Goal: Obtain resource: Obtain resource

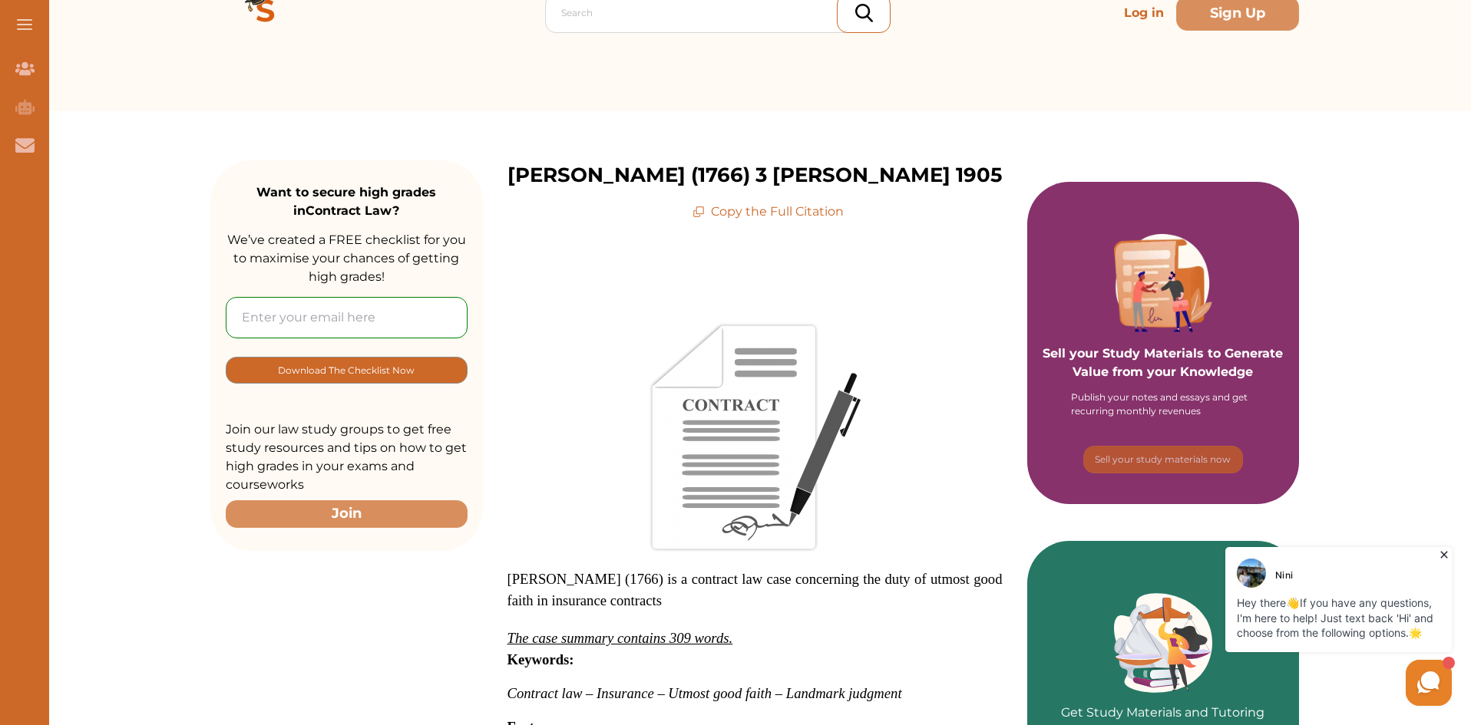
scroll to position [31, 0]
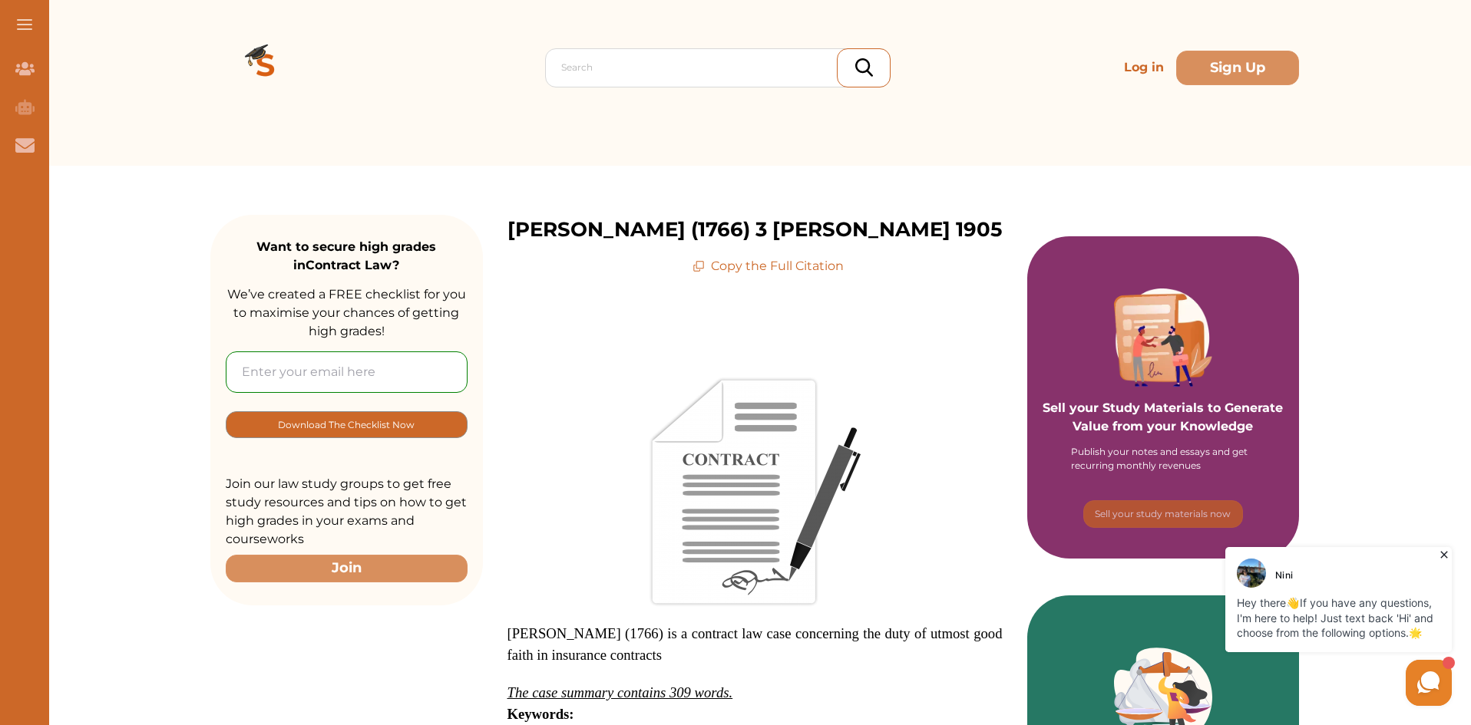
click at [788, 275] on p "Copy the Full Citation" at bounding box center [767, 266] width 151 height 18
click at [708, 276] on p "Copy the Full Citation" at bounding box center [767, 266] width 151 height 18
click at [777, 276] on p "Copy the Full Citation" at bounding box center [767, 266] width 151 height 18
click at [699, 272] on icon at bounding box center [698, 266] width 12 height 12
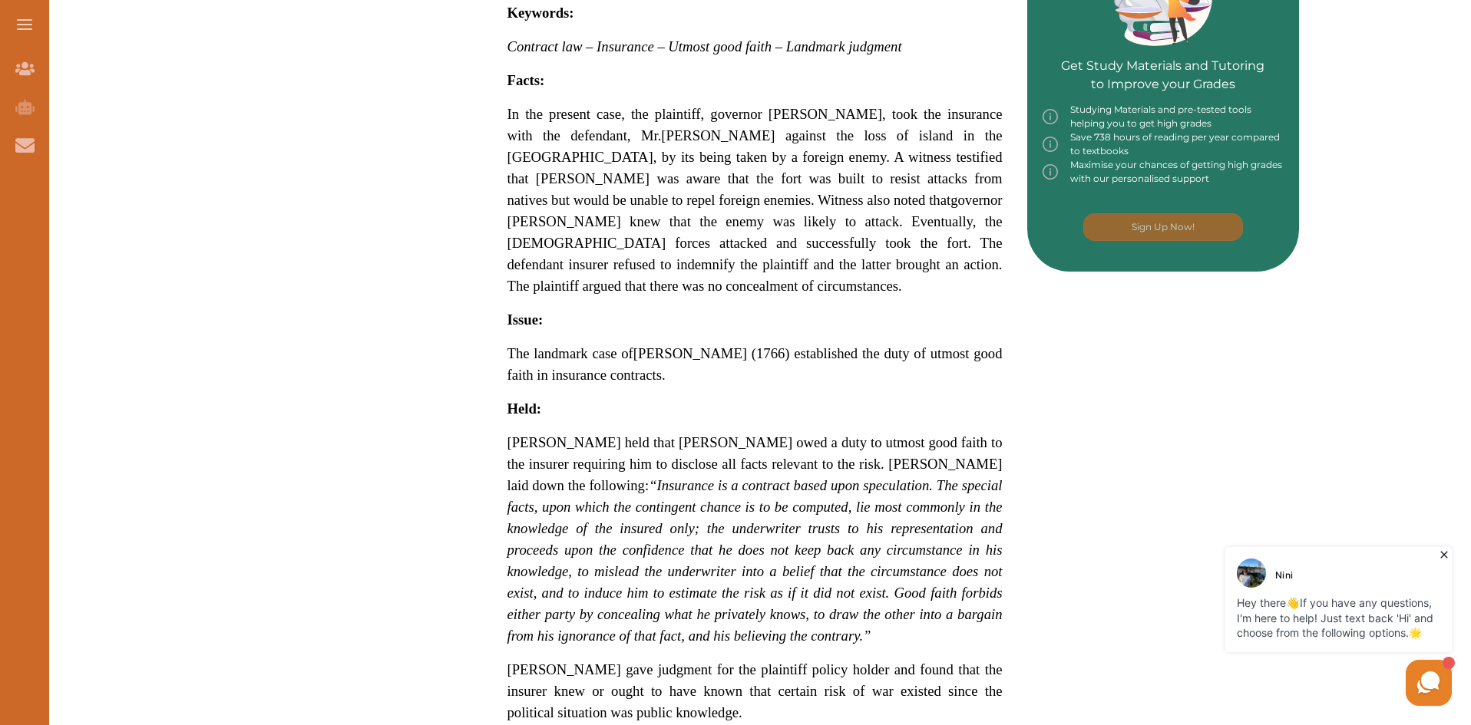
scroll to position [0, 0]
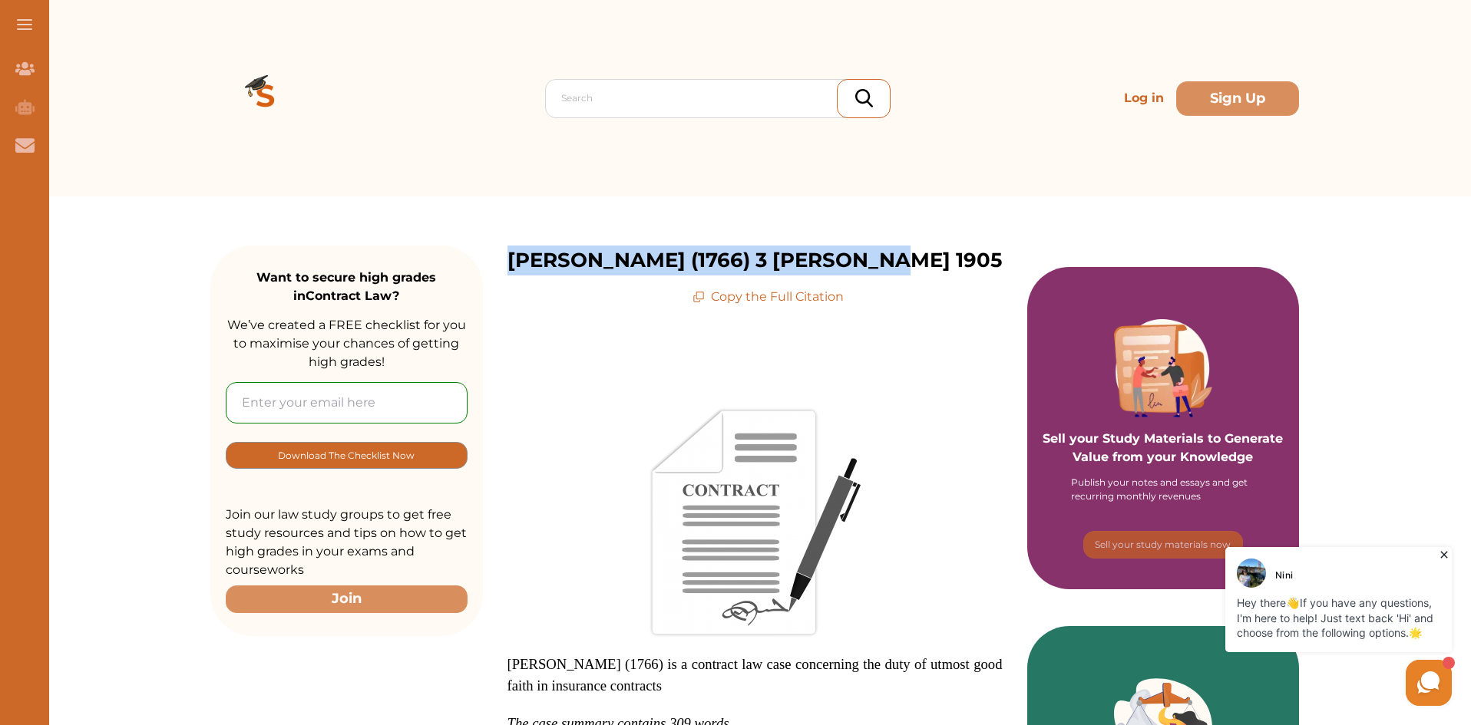
drag, startPoint x: 512, startPoint y: 266, endPoint x: 1014, endPoint y: 239, distance: 502.7
copy p "[PERSON_NAME] (1766) 3 [PERSON_NAME] 1905"
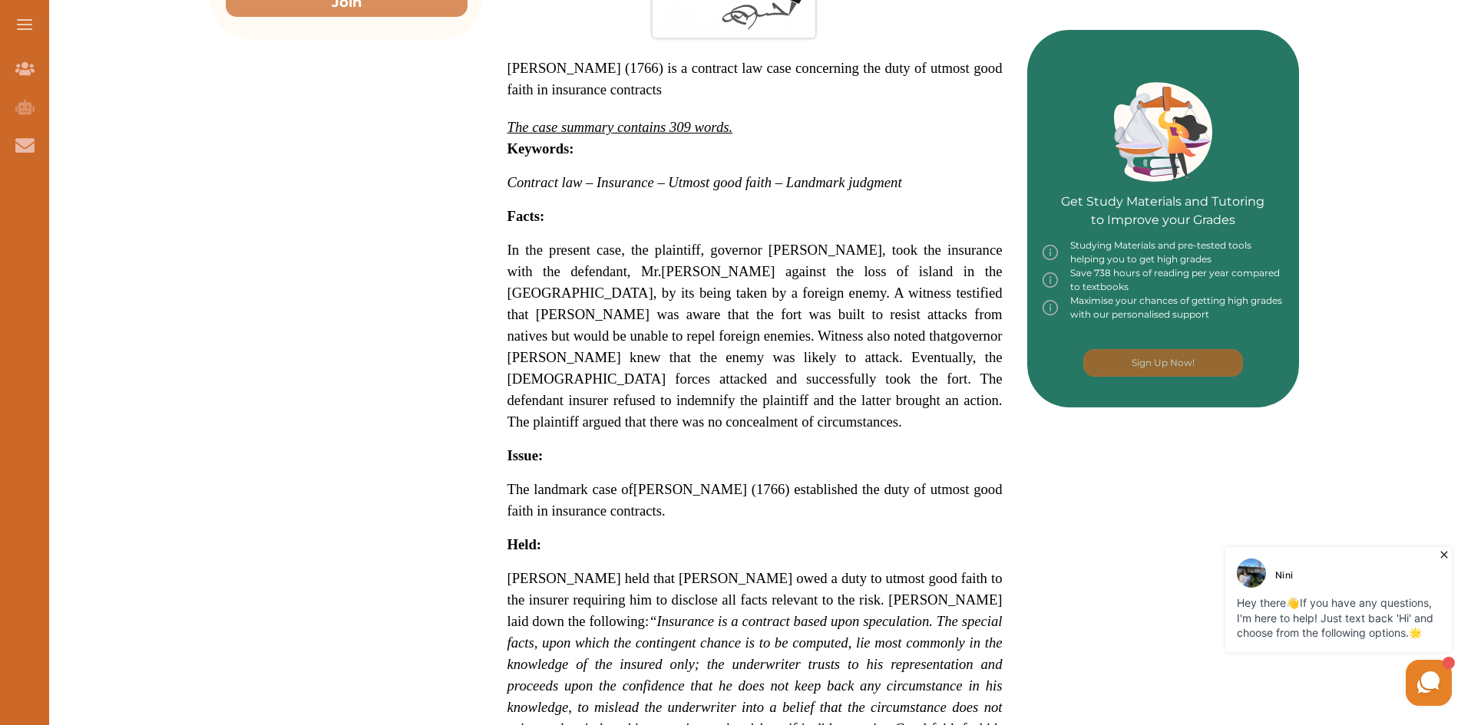
scroll to position [599, 0]
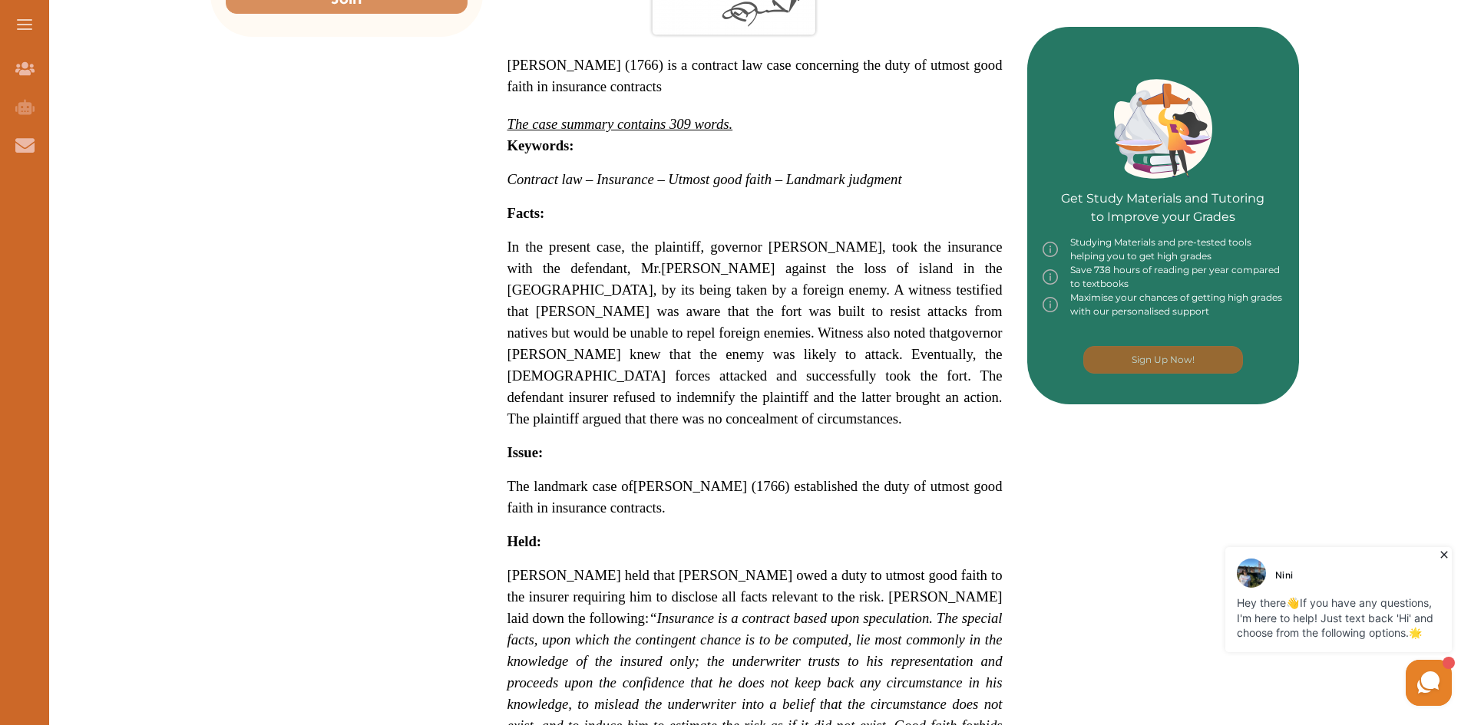
drag, startPoint x: 872, startPoint y: 429, endPoint x: 679, endPoint y: 154, distance: 336.2
click at [679, 154] on div "We do not allow selecting and copying of our content. You can get our subscript…" at bounding box center [735, 362] width 1471 height 725
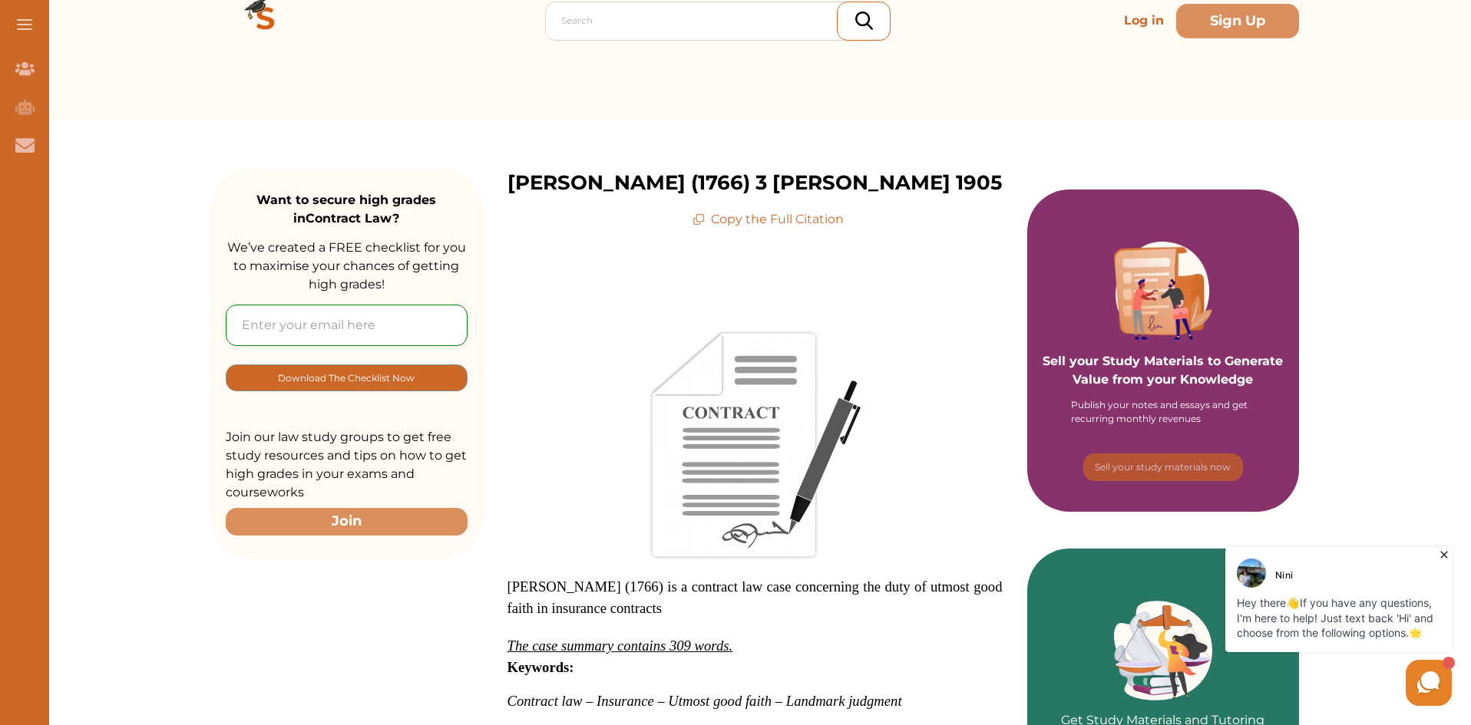
scroll to position [0, 0]
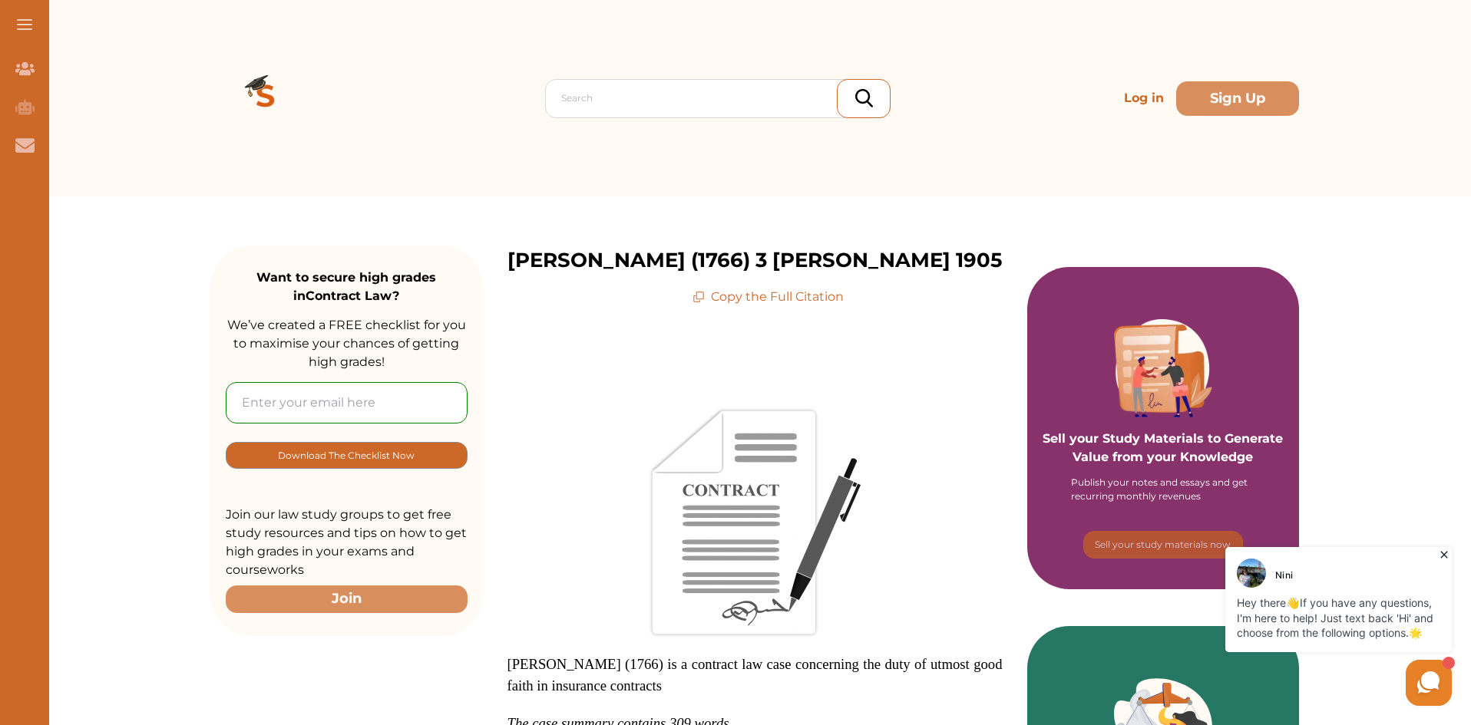
click at [702, 303] on icon at bounding box center [698, 297] width 12 height 12
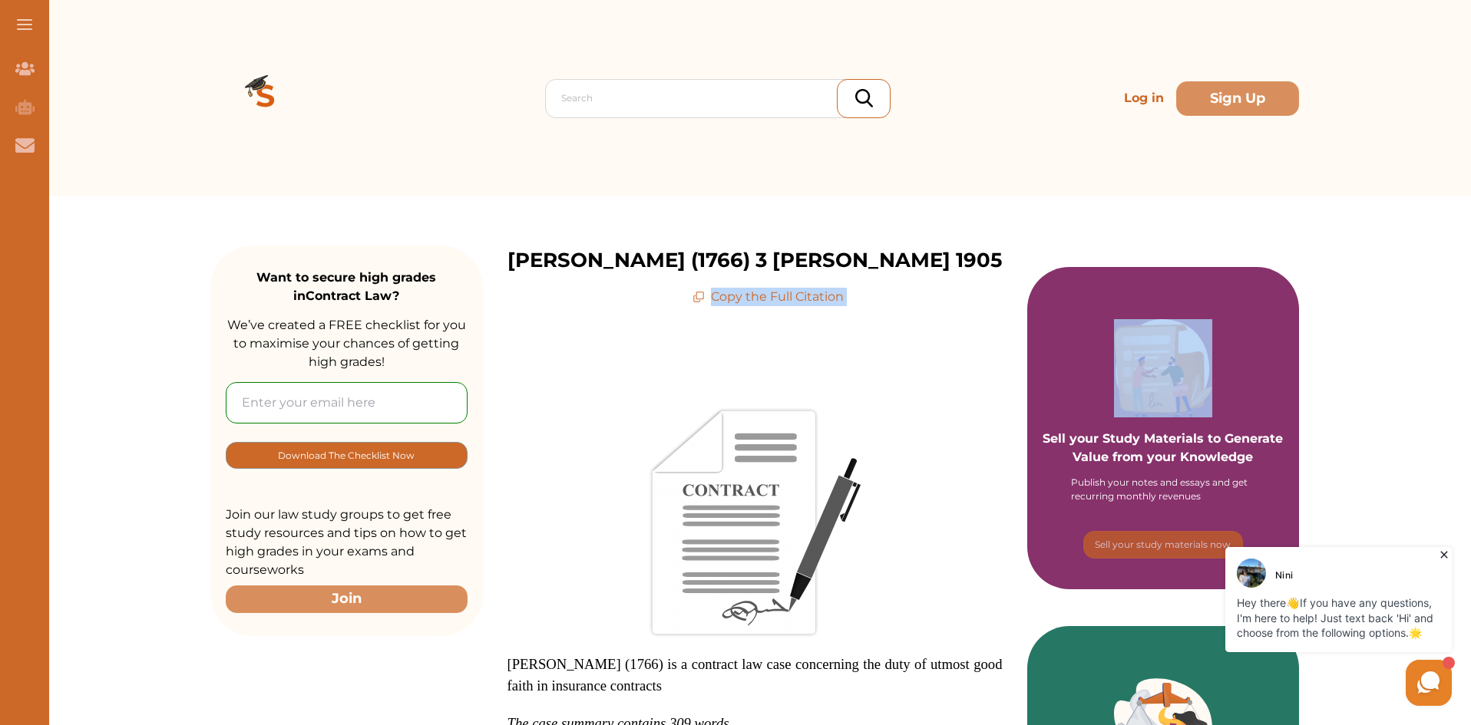
click at [702, 303] on icon at bounding box center [698, 297] width 12 height 12
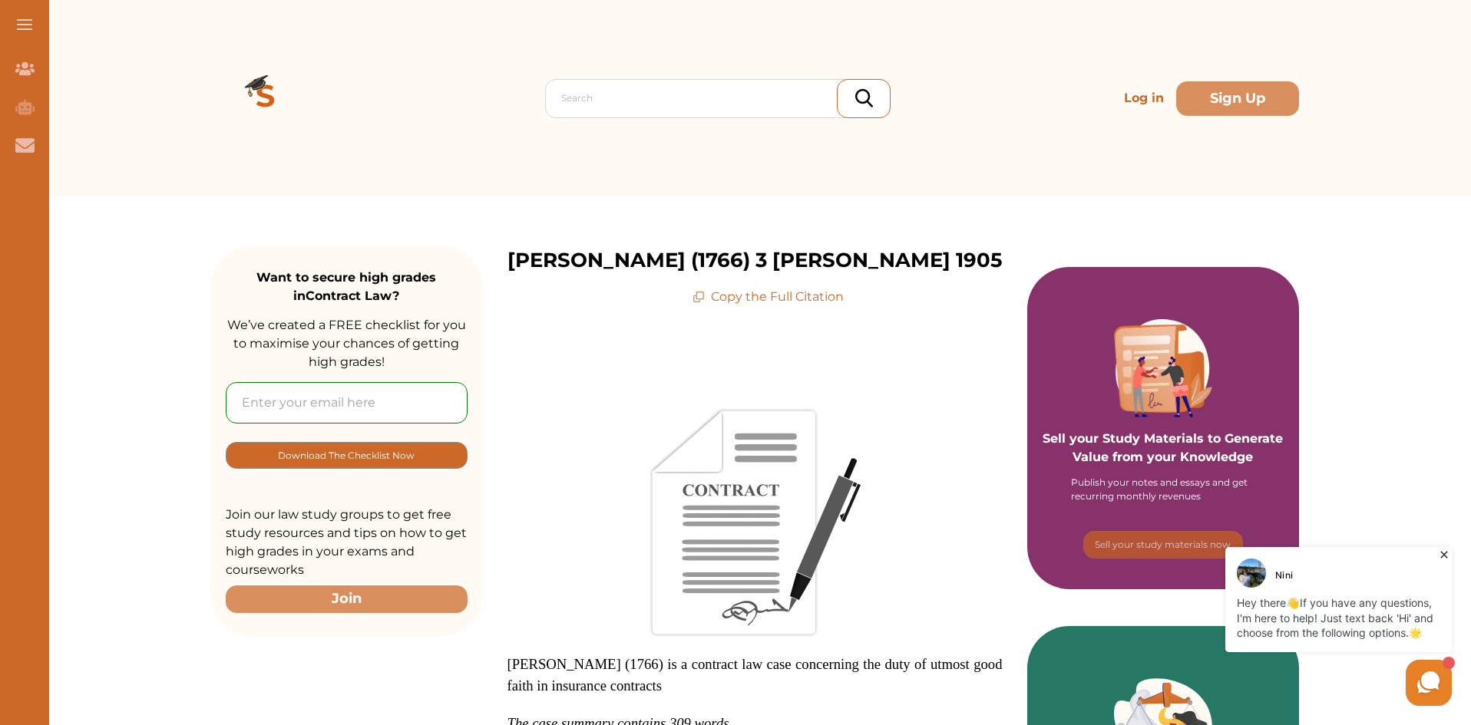
click at [702, 303] on icon at bounding box center [698, 297] width 12 height 12
click at [748, 306] on p "Copy the Full Citation" at bounding box center [767, 297] width 151 height 18
